Goal: Task Accomplishment & Management: Manage account settings

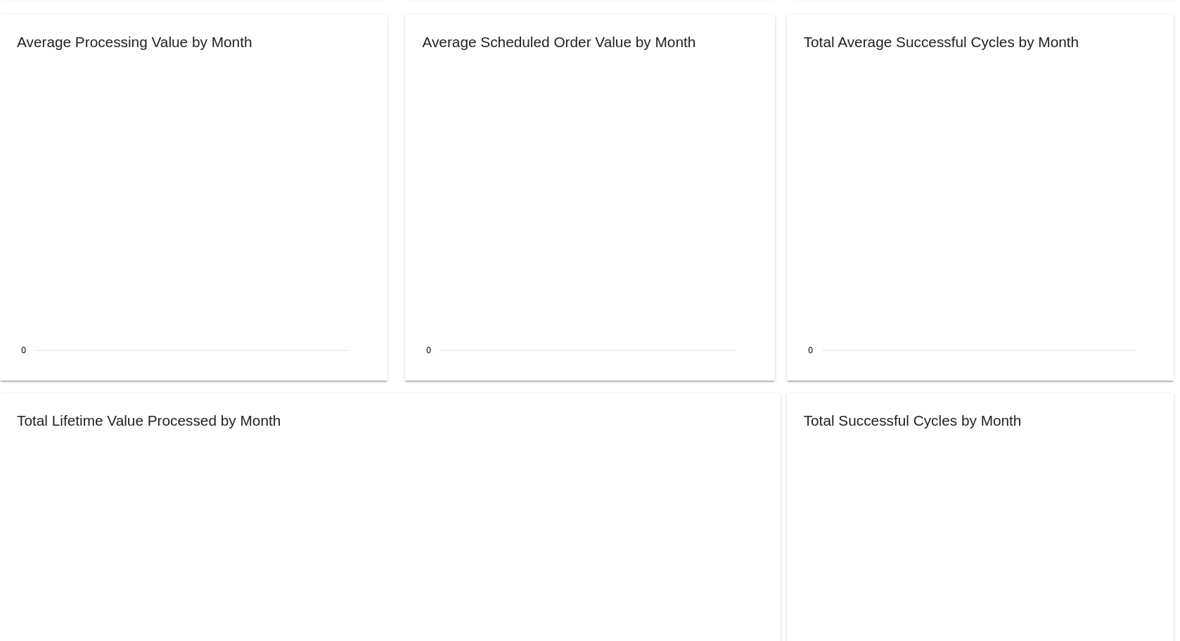
scroll to position [1266, 0]
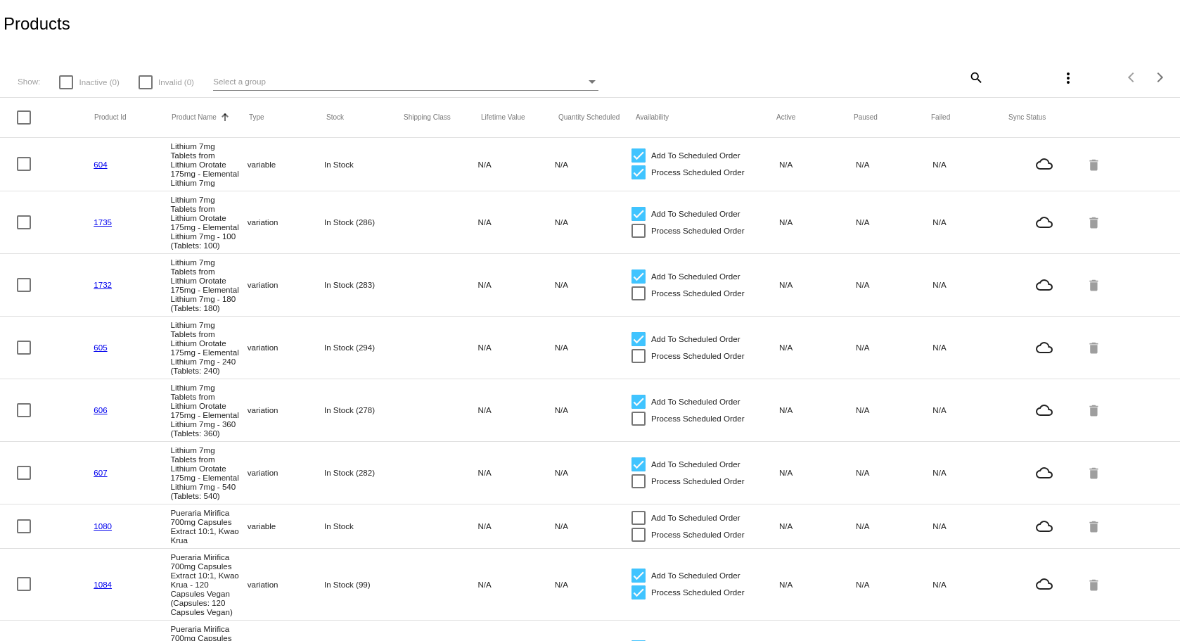
click at [25, 115] on div at bounding box center [24, 117] width 14 height 14
click at [24, 124] on input "checkbox" at bounding box center [23, 124] width 1 height 1
checkbox input "true"
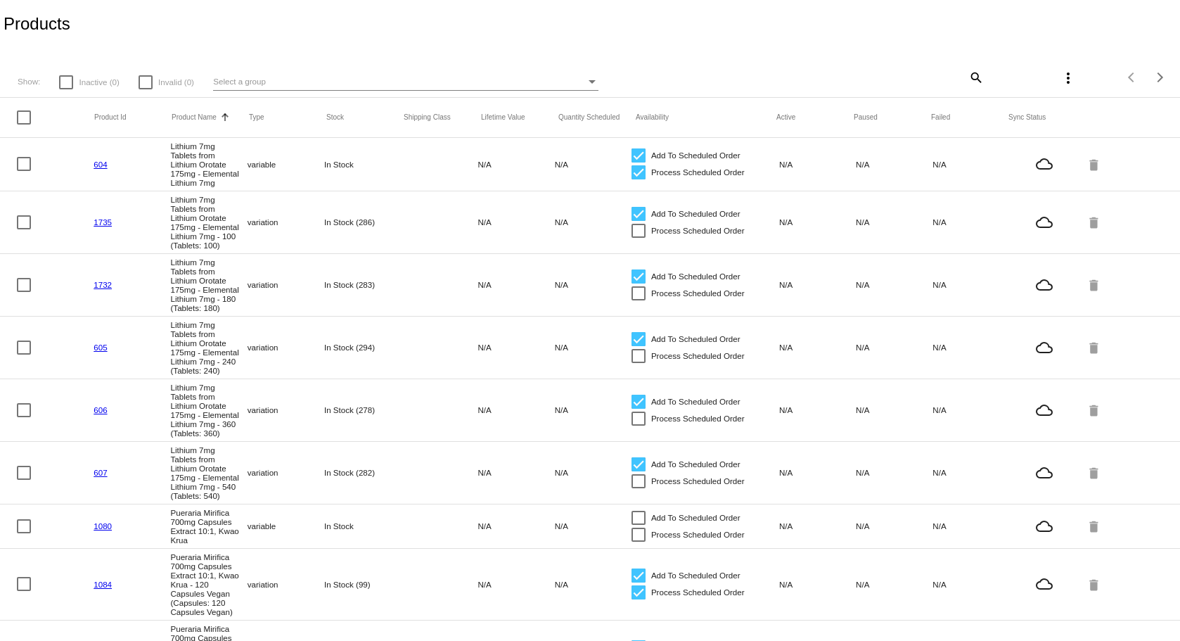
checkbox input "true"
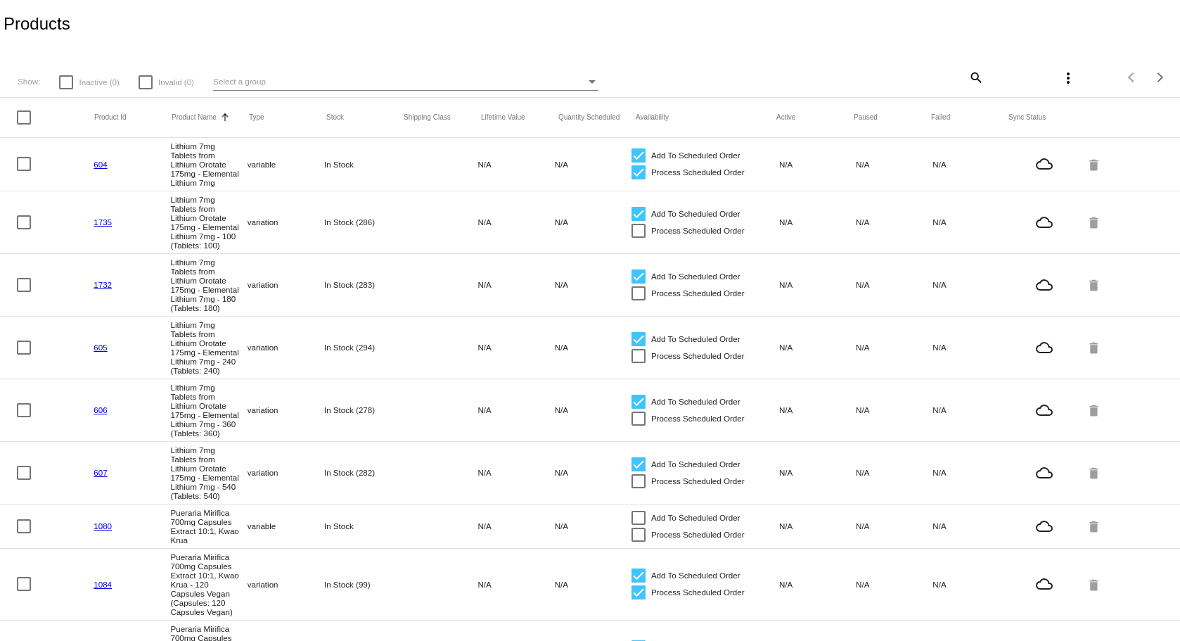
checkbox input "true"
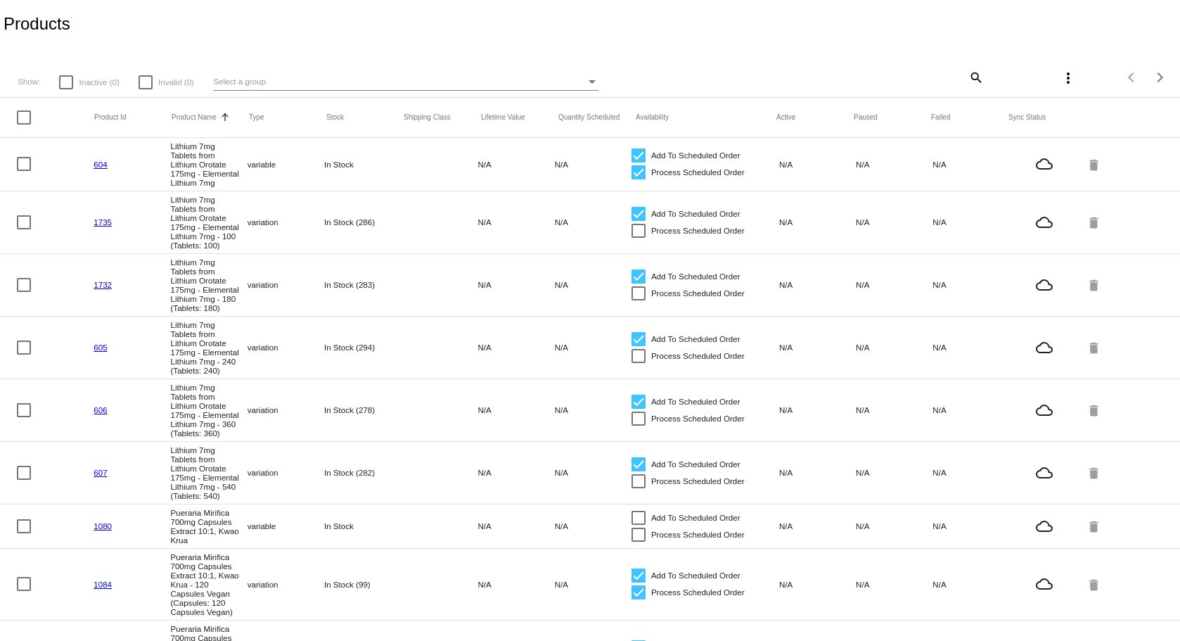
checkbox input "true"
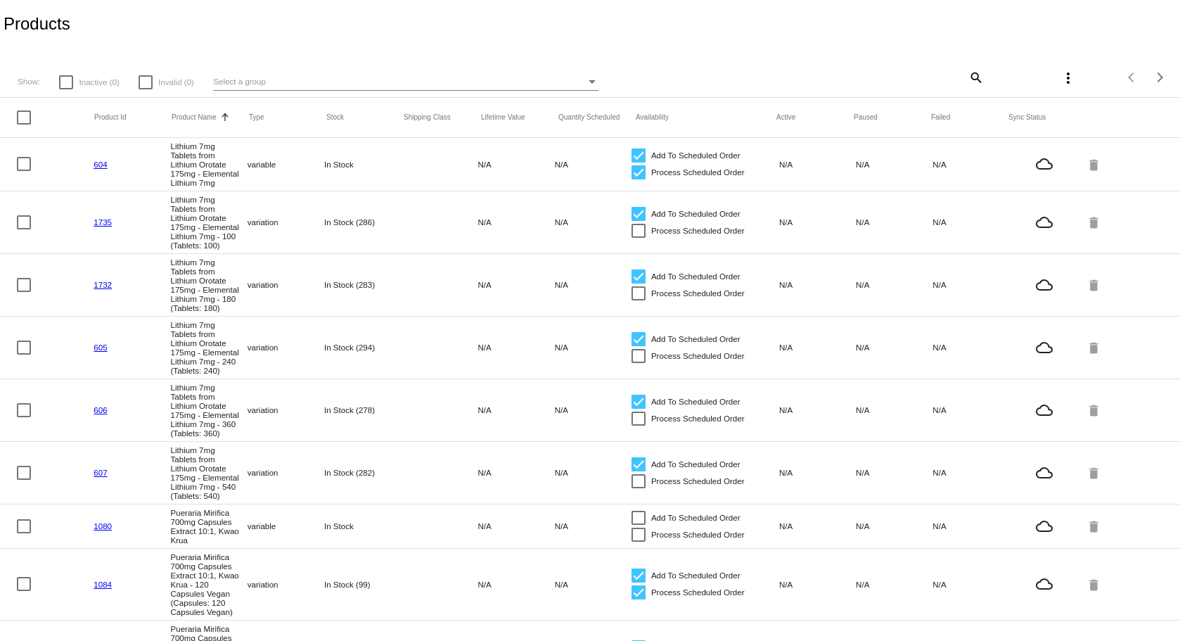
checkbox input "true"
click at [634, 235] on div at bounding box center [639, 231] width 14 height 14
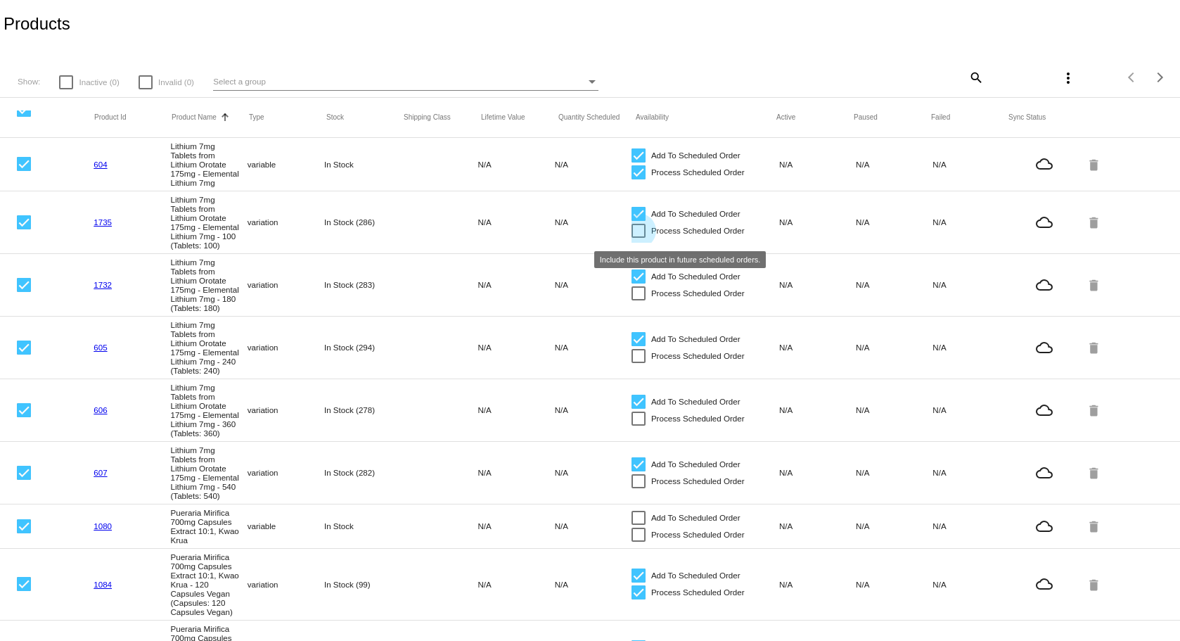
click at [638, 238] on input "Process Scheduled Order" at bounding box center [638, 238] width 1 height 1
checkbox input "true"
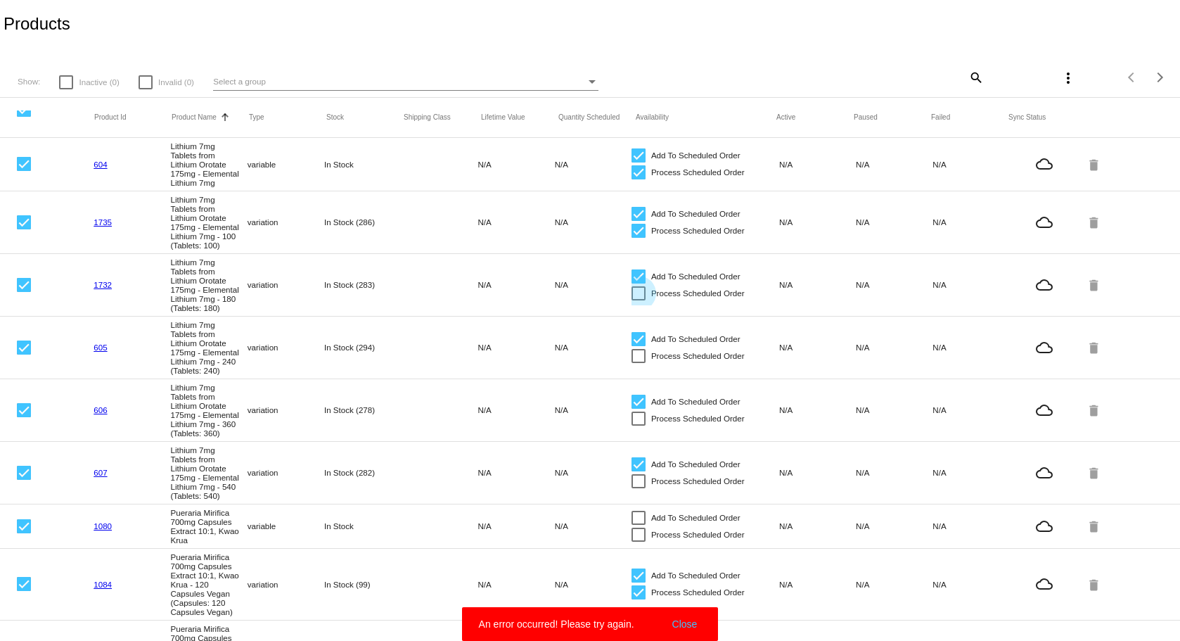
click at [632, 300] on div at bounding box center [639, 293] width 14 height 14
click at [638, 301] on input "Process Scheduled Order" at bounding box center [638, 300] width 1 height 1
checkbox input "true"
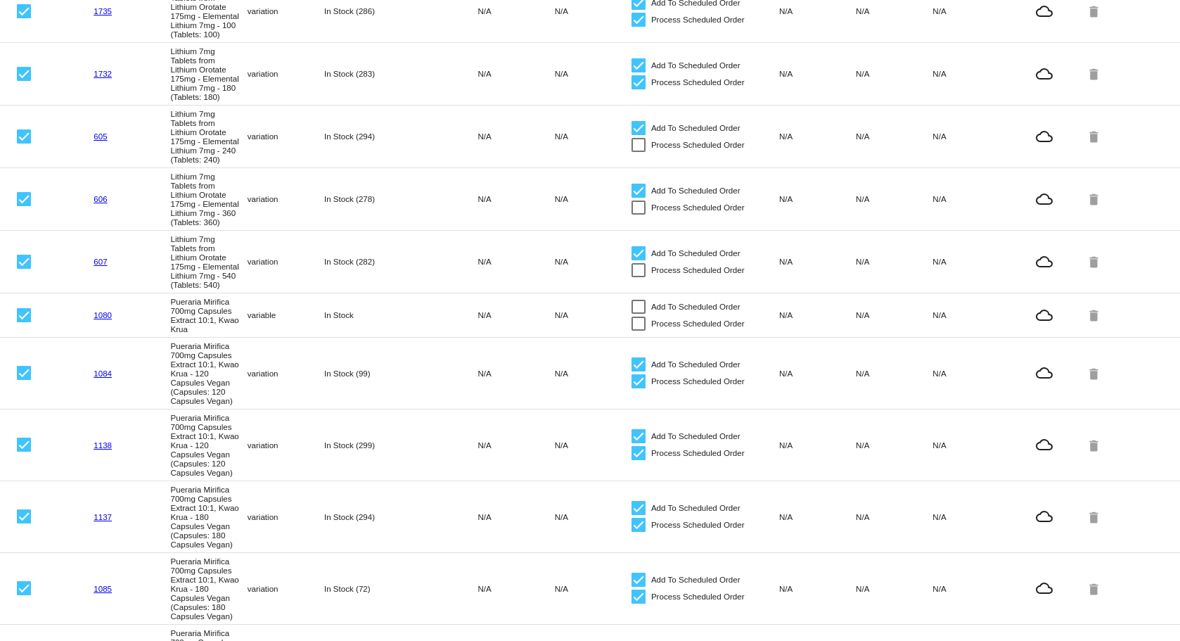
scroll to position [209, 0]
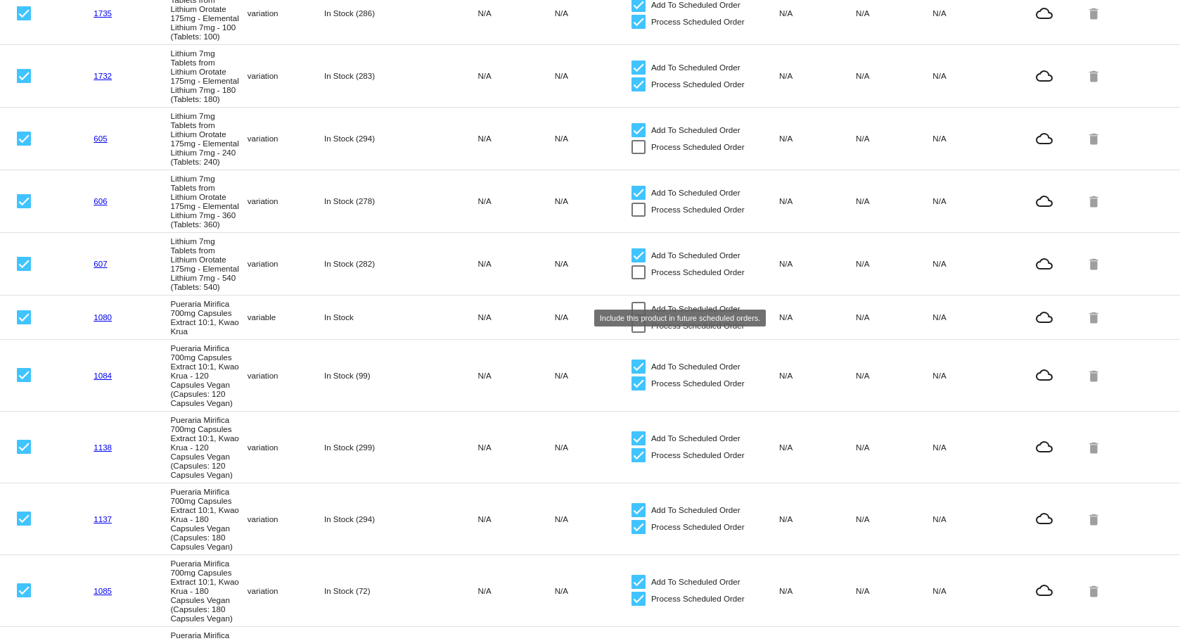
click at [632, 279] on div at bounding box center [639, 272] width 14 height 14
click at [638, 280] on input "Process Scheduled Order" at bounding box center [638, 279] width 1 height 1
checkbox input "true"
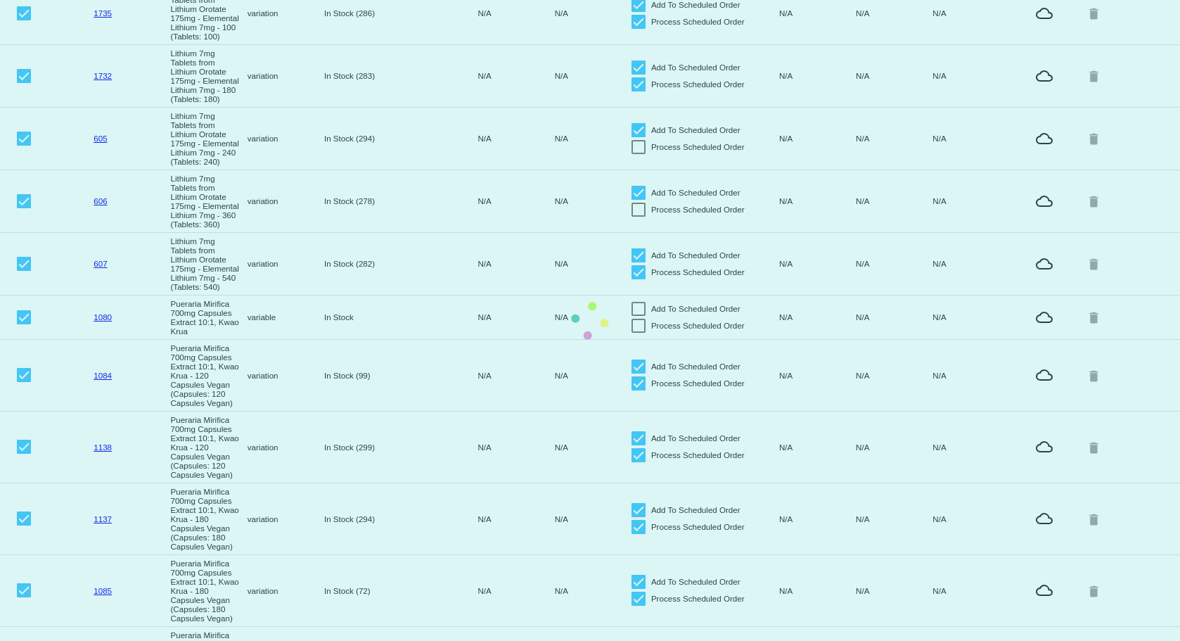
click at [630, 333] on mat-table "Product Id Product Name Sorted by ProductName ascending Type Stock Shipping Cla…" at bounding box center [590, 580] width 1180 height 1383
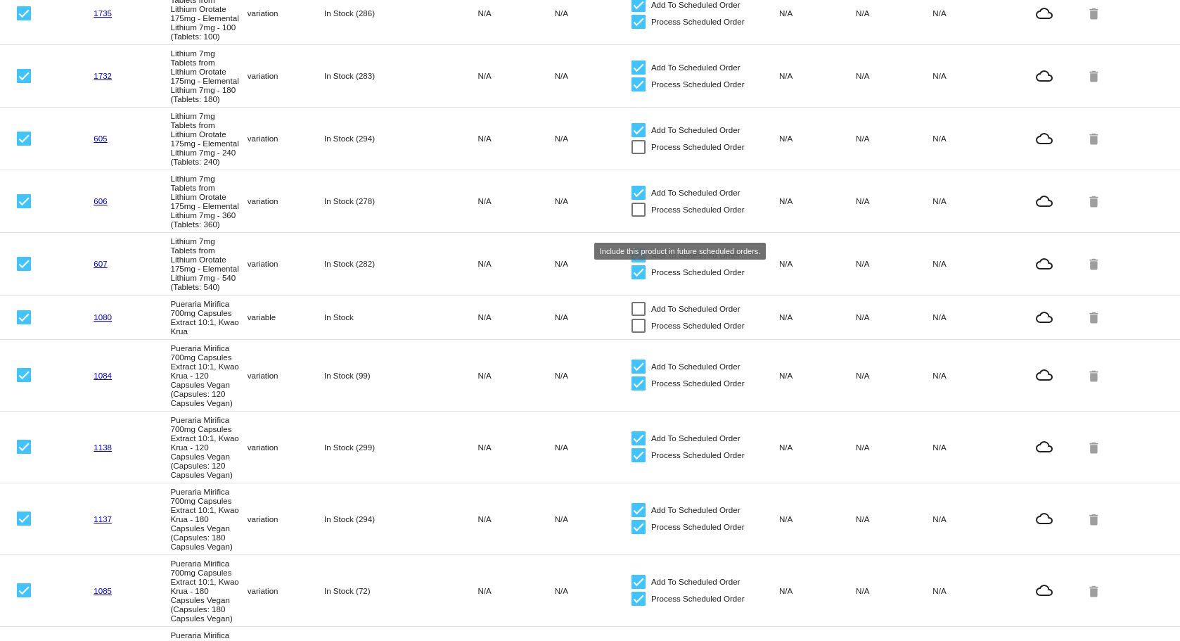
click at [633, 217] on div at bounding box center [639, 210] width 14 height 14
click at [638, 217] on input "Process Scheduled Order" at bounding box center [638, 217] width 1 height 1
checkbox input "true"
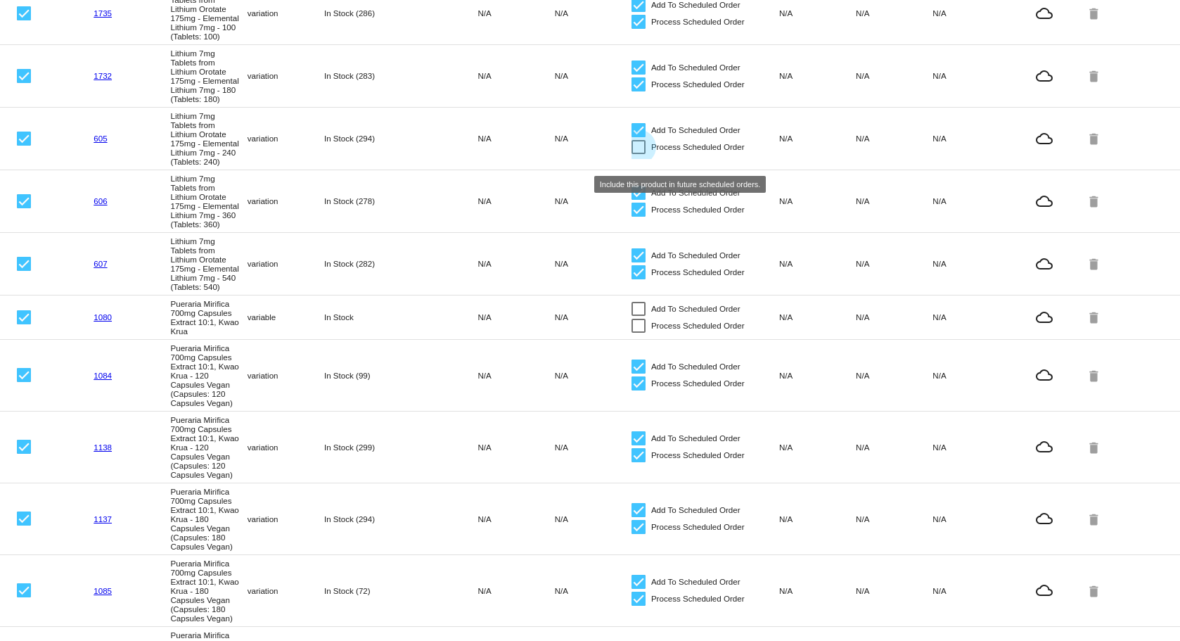
click at [632, 154] on div at bounding box center [639, 147] width 14 height 14
click at [638, 155] on input "Process Scheduled Order" at bounding box center [638, 154] width 1 height 1
checkbox input "true"
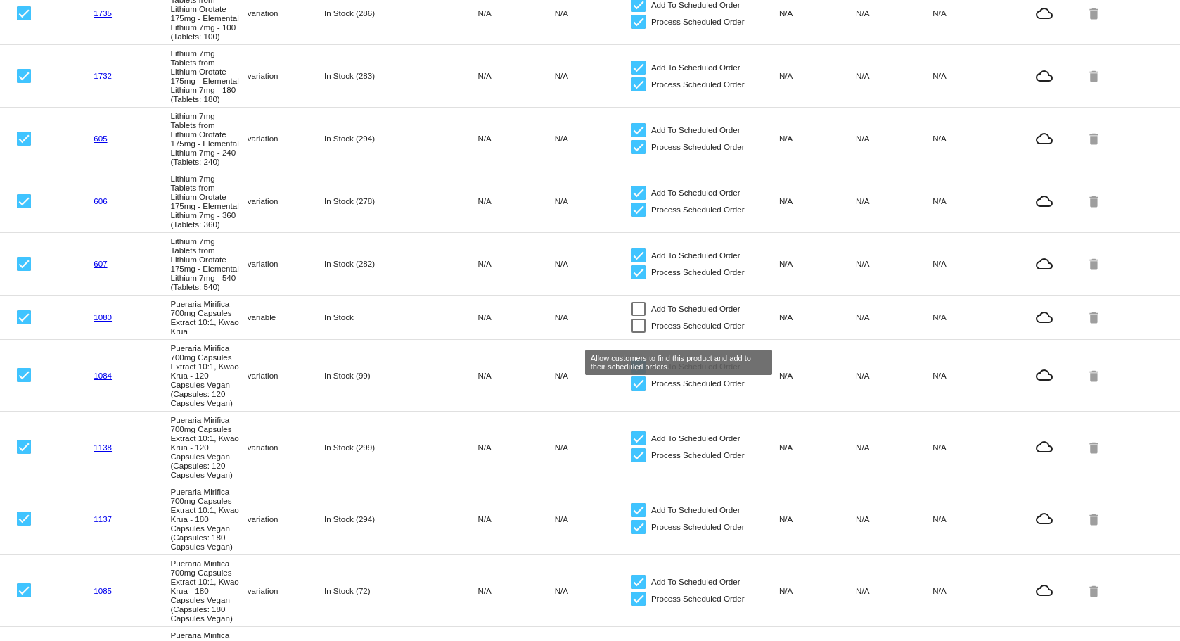
click at [634, 316] on div at bounding box center [639, 309] width 14 height 14
click at [638, 316] on input "Add To Scheduled Order" at bounding box center [638, 316] width 1 height 1
checkbox input "true"
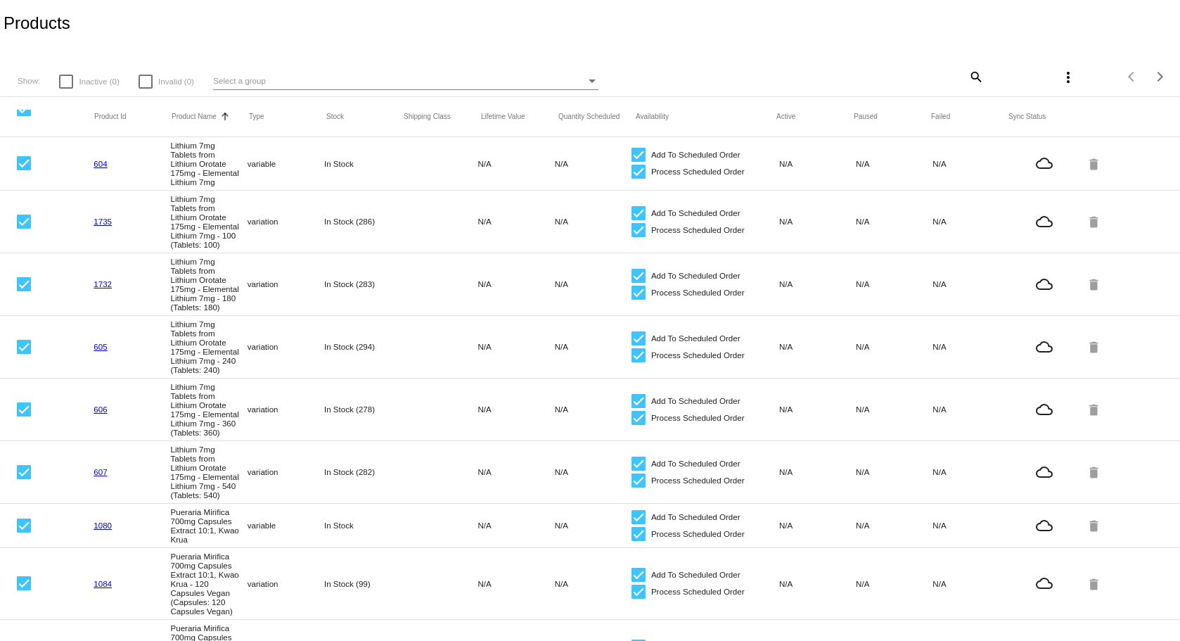
scroll to position [0, 0]
click at [1062, 73] on mat-icon "more_vert" at bounding box center [1068, 78] width 17 height 17
click at [821, 63] on div at bounding box center [590, 320] width 1180 height 641
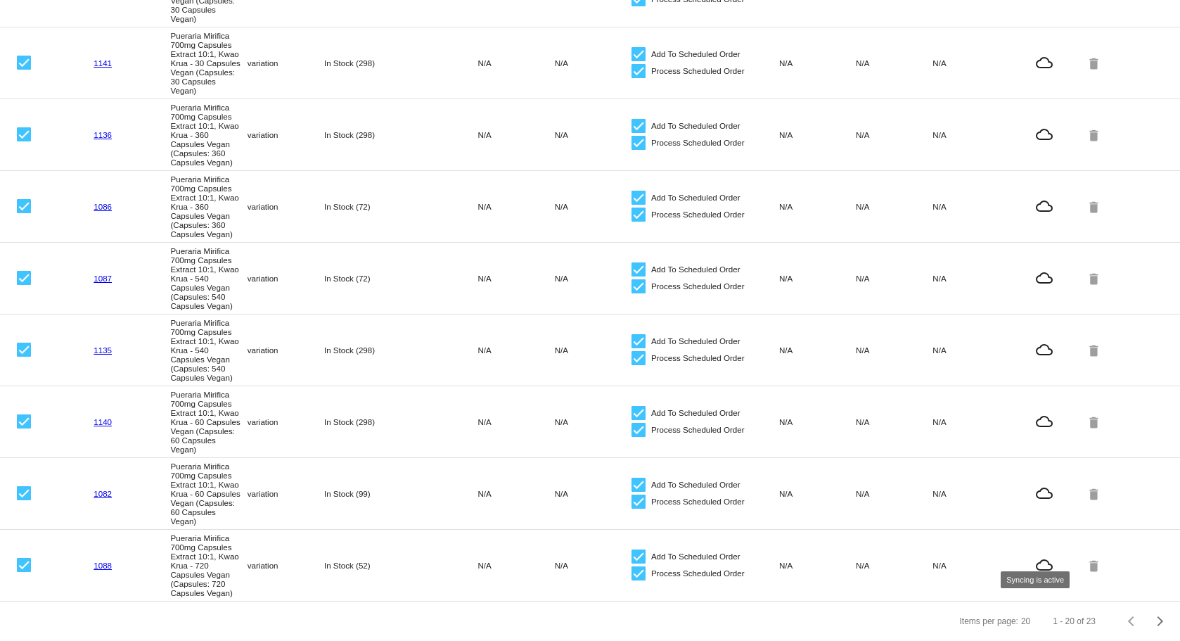
scroll to position [983, 0]
click at [1153, 617] on div "Next page" at bounding box center [1158, 621] width 10 height 10
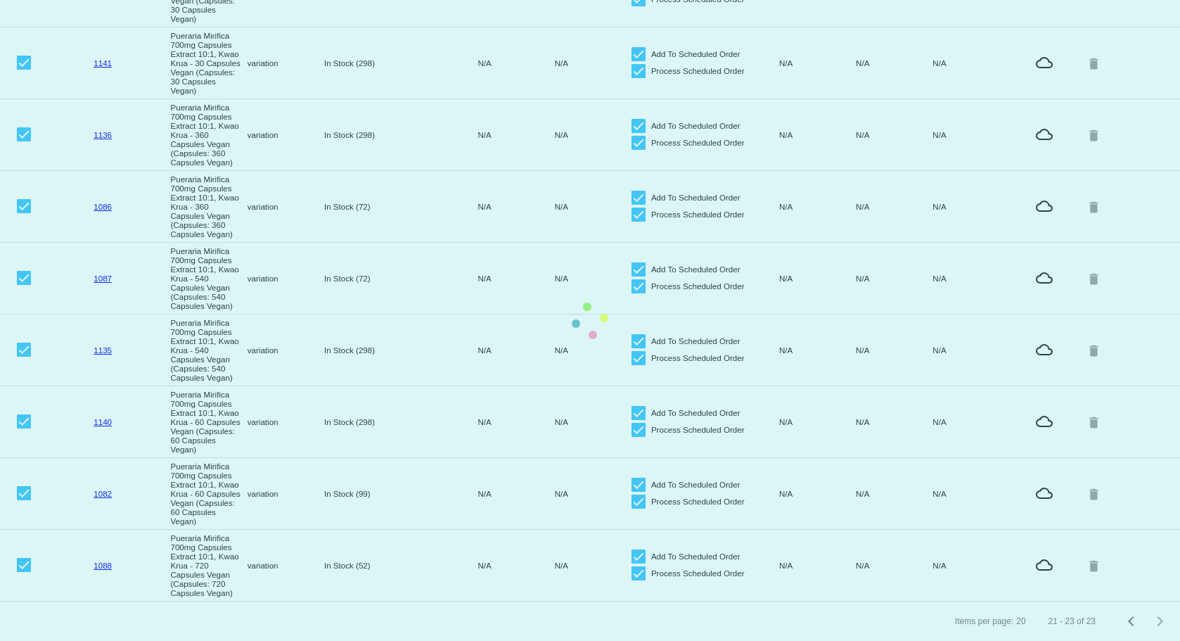
scroll to position [0, 0]
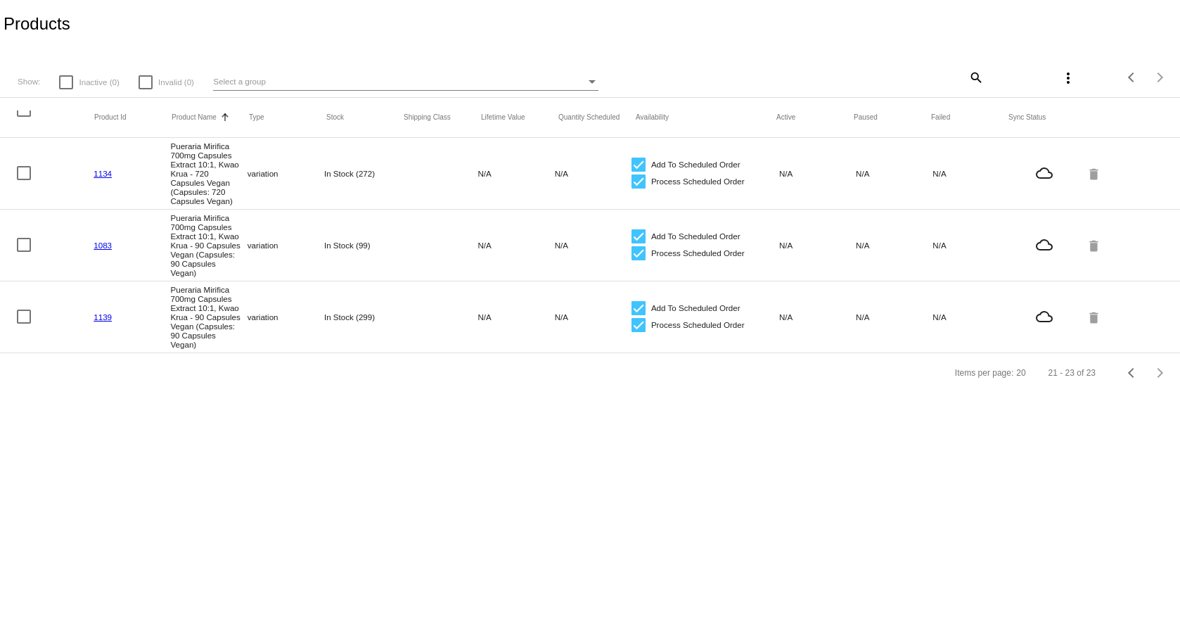
click at [27, 115] on div at bounding box center [24, 110] width 14 height 14
click at [24, 117] on input "checkbox" at bounding box center [23, 117] width 1 height 1
checkbox input "true"
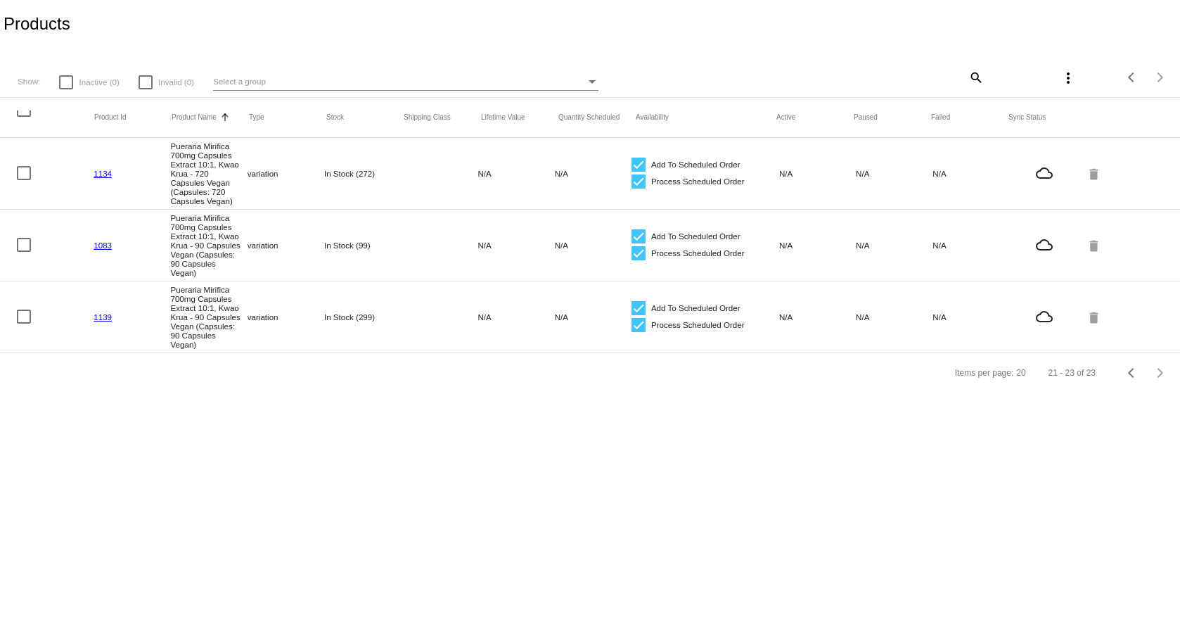
checkbox input "true"
click at [503, 84] on div "Select a group" at bounding box center [399, 81] width 373 height 17
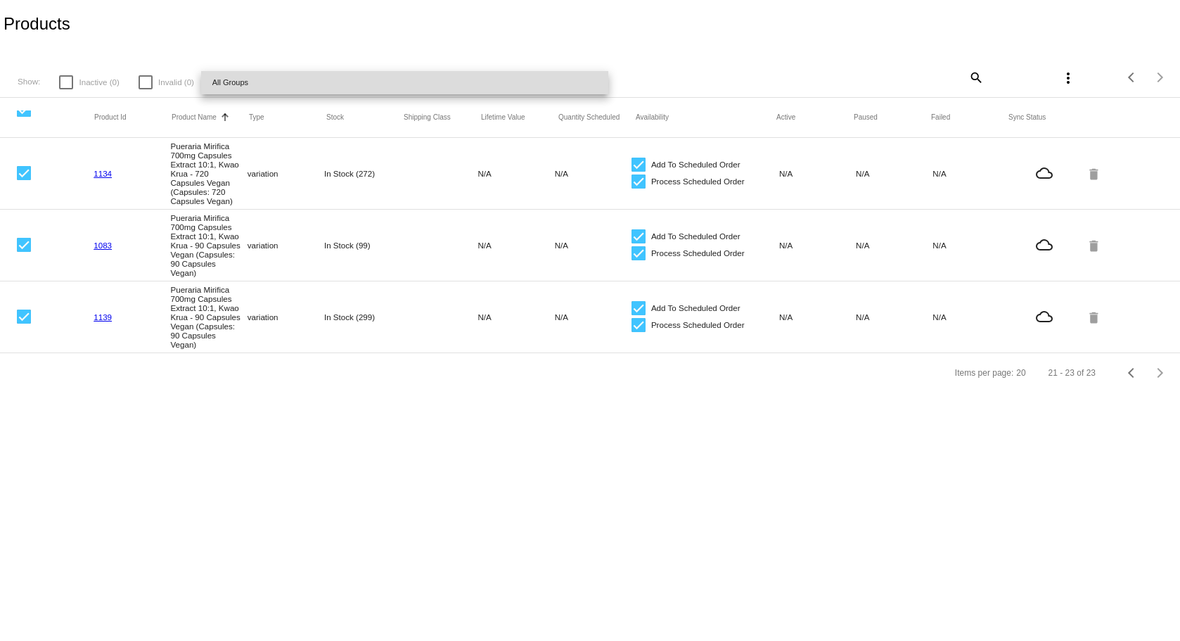
click at [503, 84] on span "All Groups" at bounding box center [404, 82] width 385 height 23
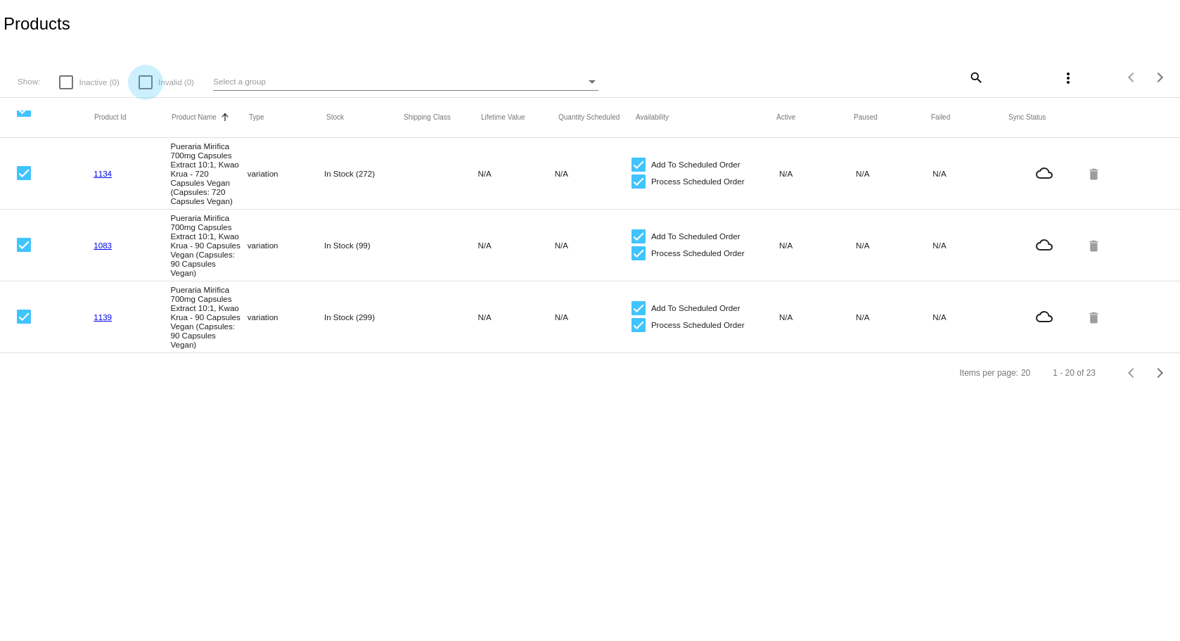
click at [146, 84] on app-dashboard-products "Products Show: Inactive (0) Invalid (0) Select a group search more_vert Items p…" at bounding box center [590, 196] width 1180 height 392
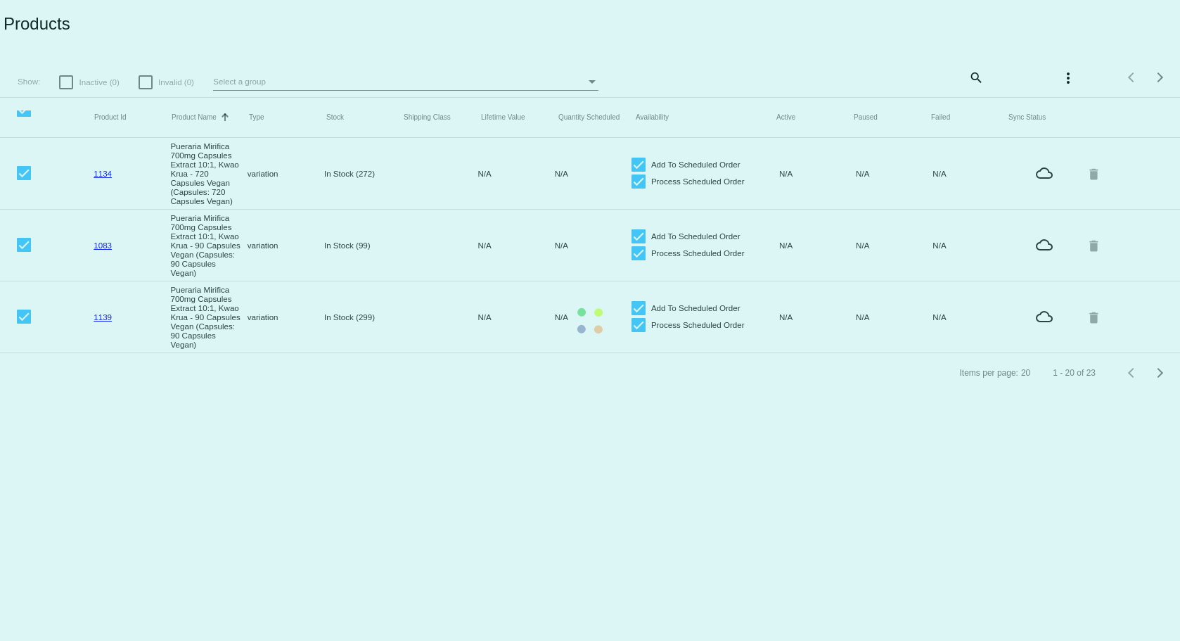
checkbox input "false"
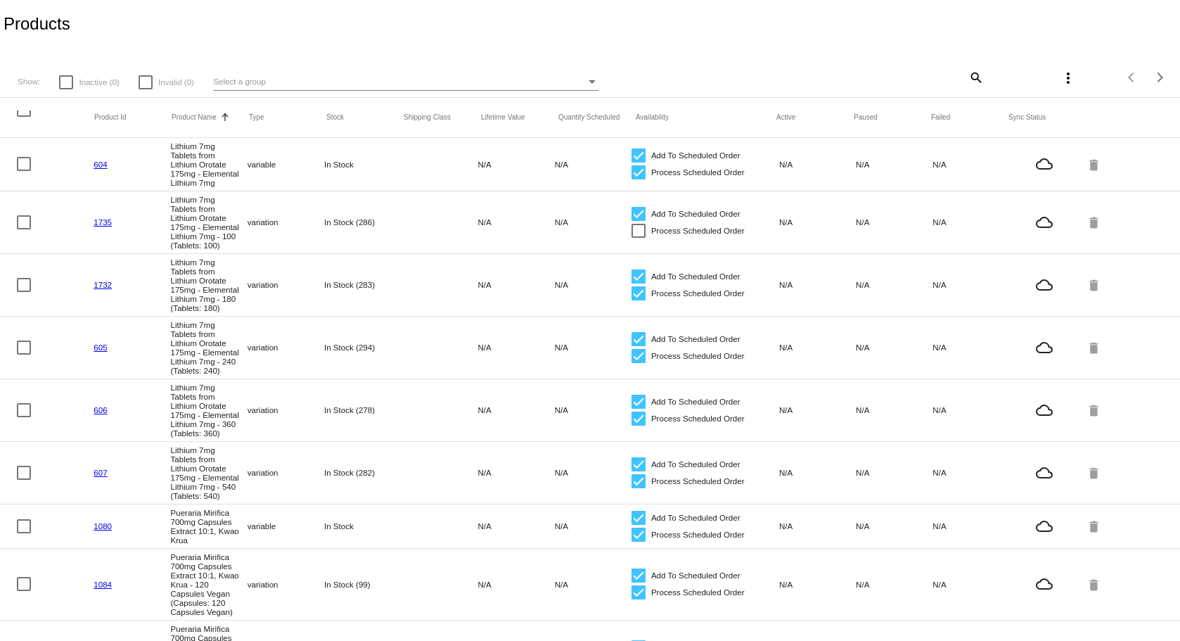
click at [141, 86] on div at bounding box center [146, 82] width 14 height 14
click at [145, 89] on input "Invalid (0)" at bounding box center [145, 89] width 1 height 1
click at [141, 86] on div at bounding box center [146, 82] width 14 height 14
click at [145, 89] on input "Invalid (0)" at bounding box center [145, 89] width 1 height 1
checkbox input "false"
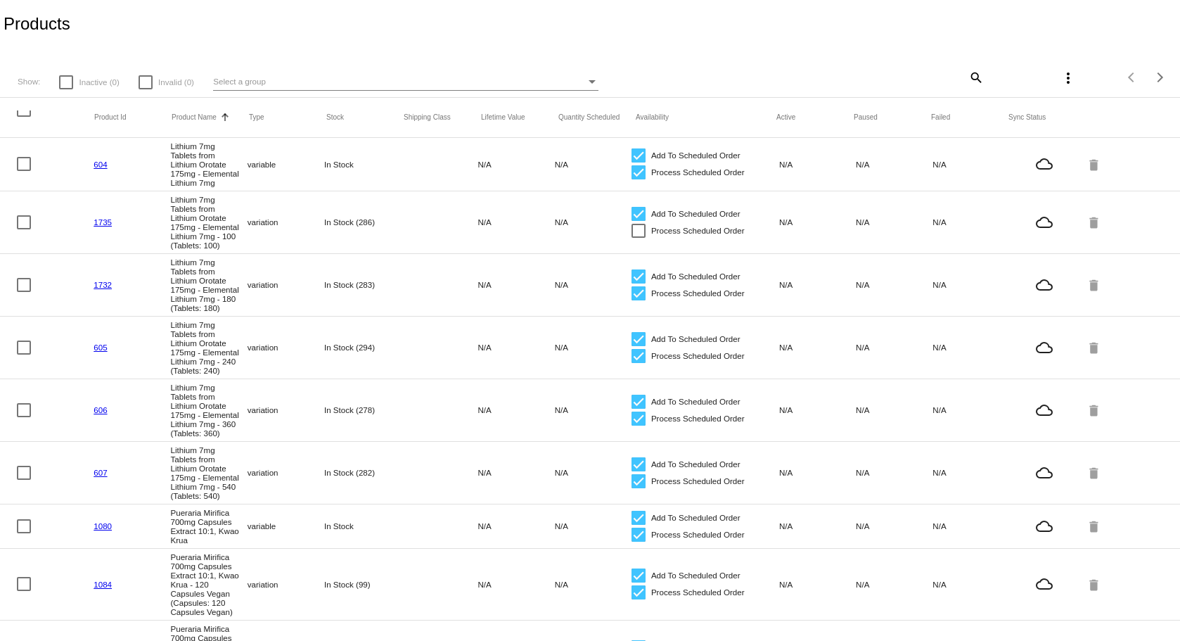
click at [68, 89] on div at bounding box center [66, 82] width 14 height 14
click at [66, 89] on input "Inactive (0)" at bounding box center [65, 89] width 1 height 1
click at [66, 87] on div at bounding box center [66, 82] width 14 height 14
click at [66, 89] on input "Inactive (0)" at bounding box center [65, 89] width 1 height 1
checkbox input "false"
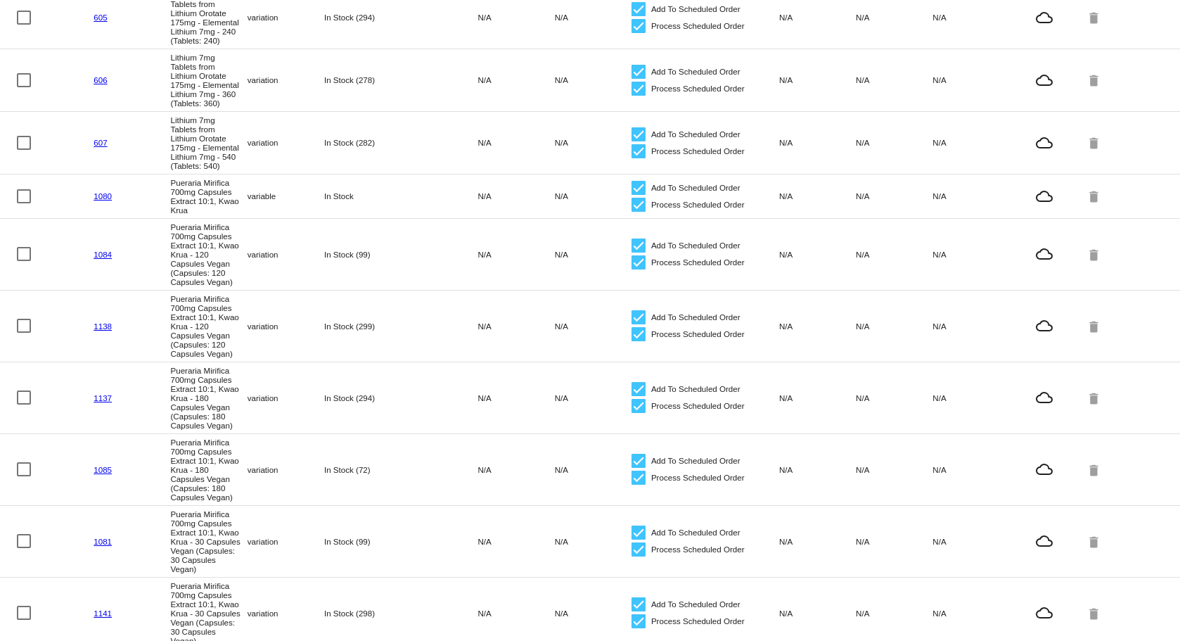
scroll to position [492, 0]
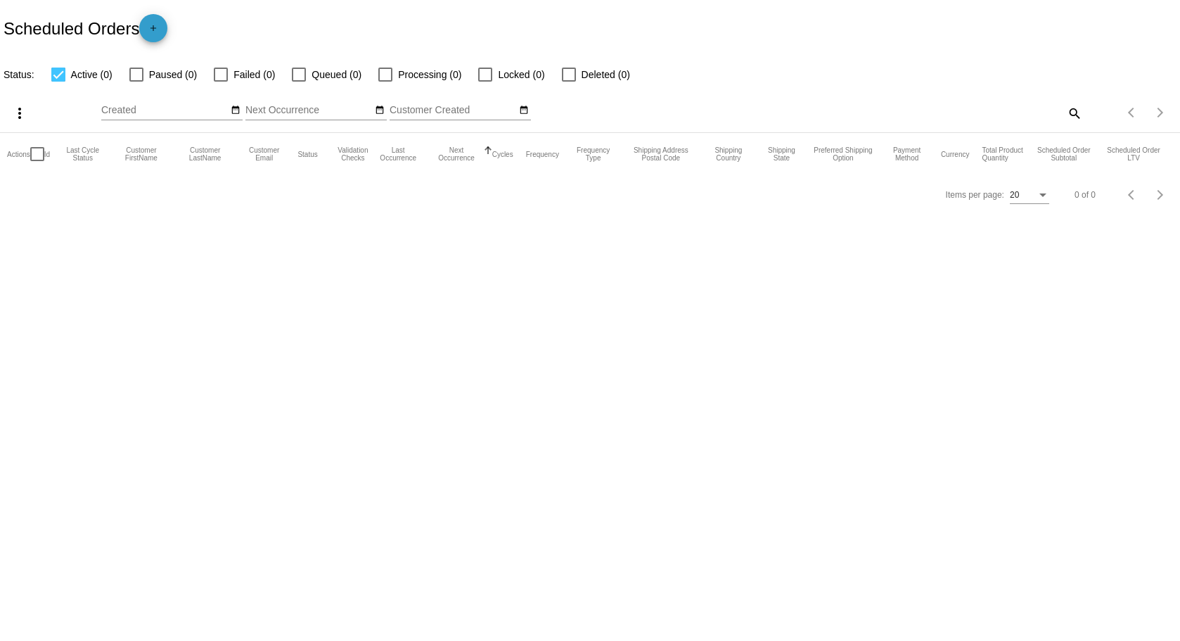
click at [153, 33] on mat-icon "add" at bounding box center [153, 31] width 17 height 17
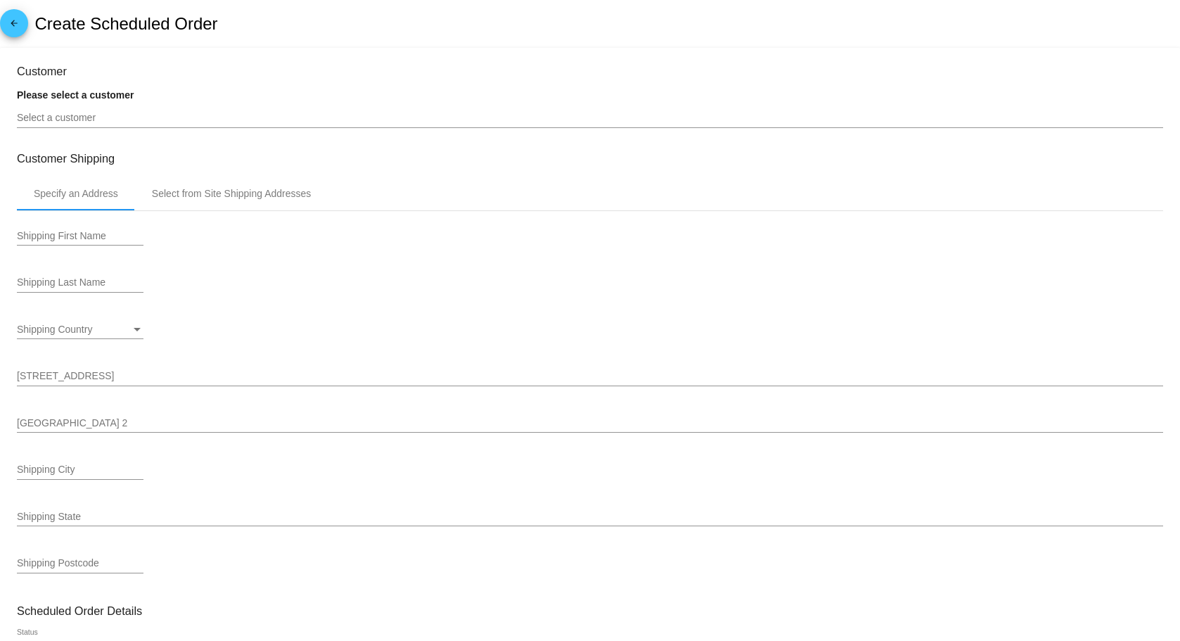
type input "9/14/2025"
click at [13, 16] on span "arrow_back" at bounding box center [14, 26] width 17 height 34
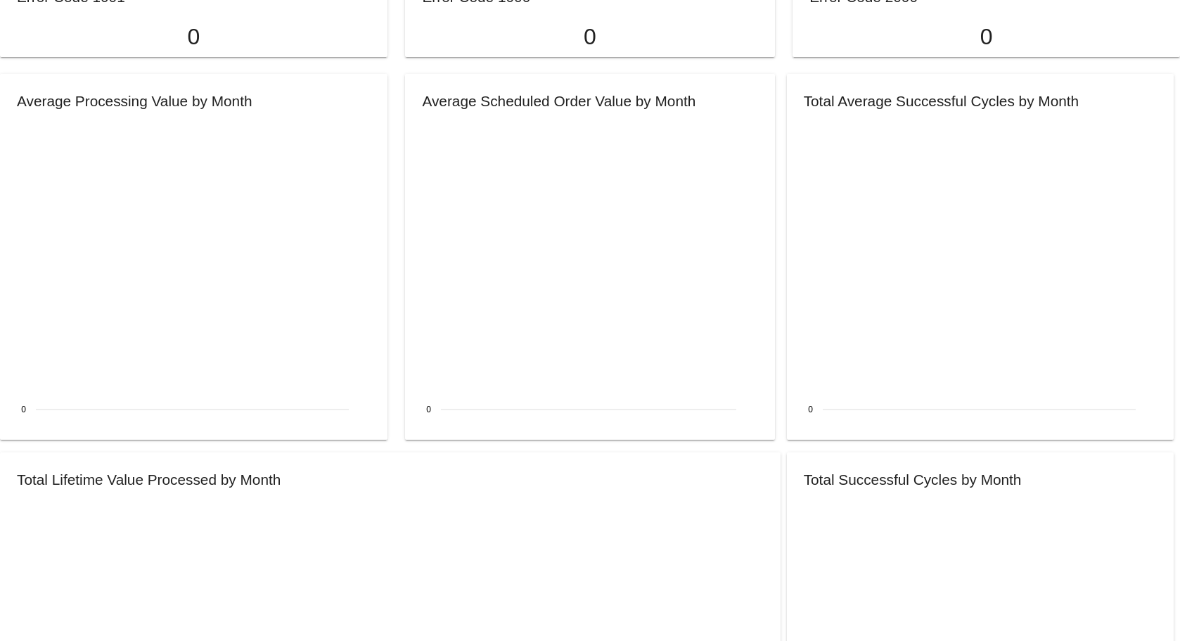
scroll to position [1266, 0]
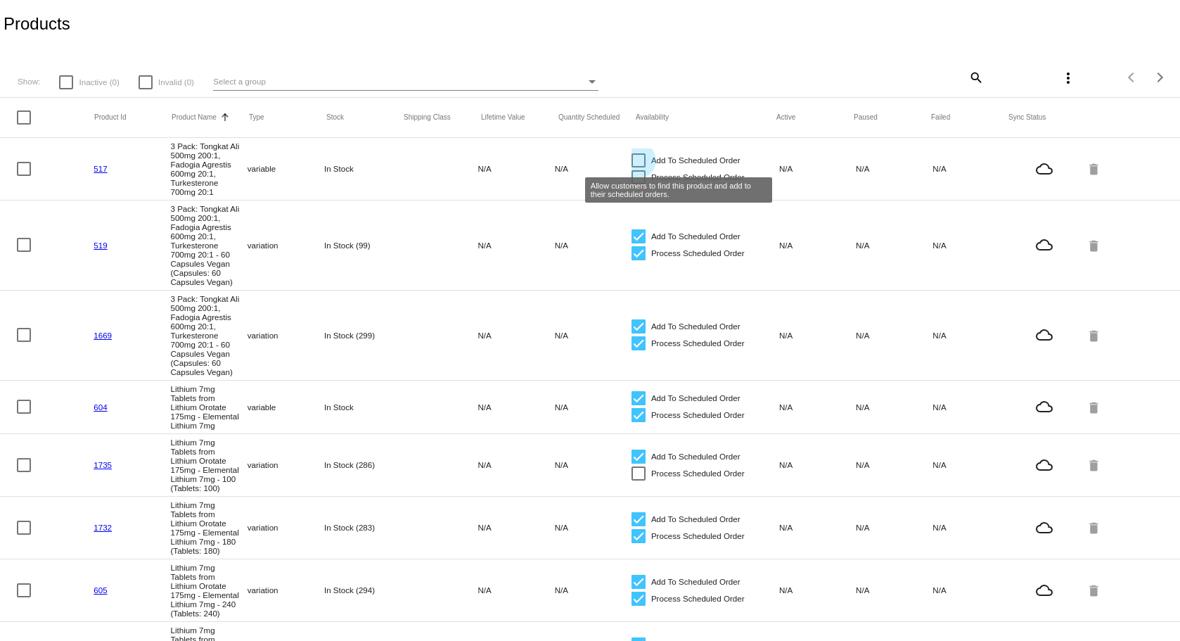
drag, startPoint x: 632, startPoint y: 162, endPoint x: 633, endPoint y: 170, distance: 8.5
click at [633, 162] on div at bounding box center [639, 160] width 14 height 14
click at [638, 167] on input "Add To Scheduled Order" at bounding box center [638, 167] width 1 height 1
checkbox input "true"
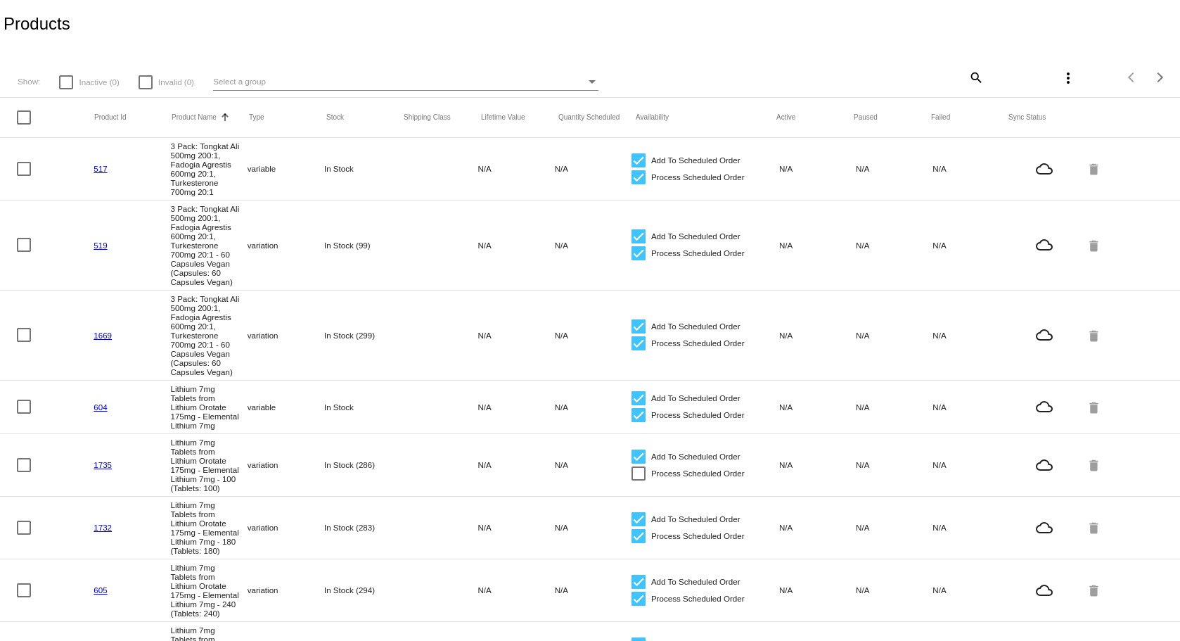
click at [100, 169] on link "517" at bounding box center [100, 168] width 13 height 9
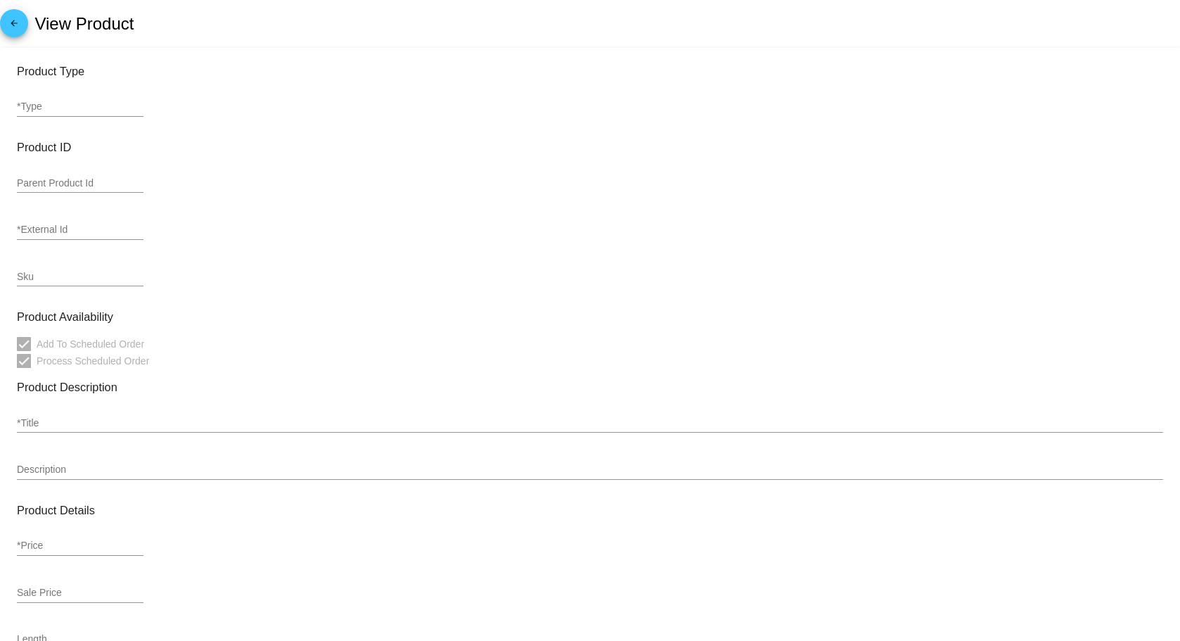
type input "variable"
type input "517"
type input "3 Pack: Tongkat Ali 500mg 200:1, Fadogia Agrestis 600mg 20:1, Turkesterone 700m…"
type input "0"
type input "In Stock"
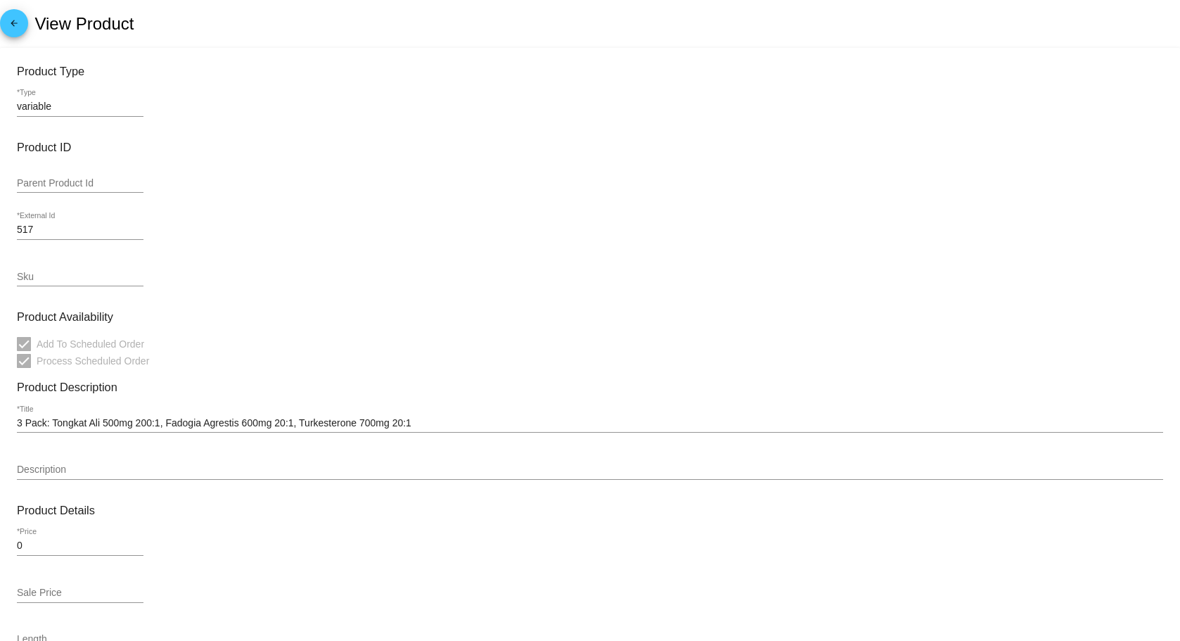
click at [10, 26] on mat-icon "arrow_back" at bounding box center [14, 26] width 17 height 17
